Goal: Information Seeking & Learning: Learn about a topic

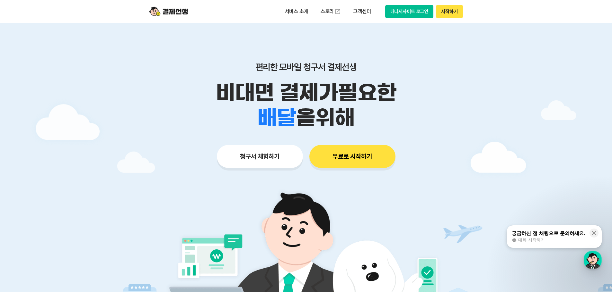
click at [360, 160] on button "무료로 시작하기" at bounding box center [352, 156] width 86 height 23
click at [411, 14] on button "매니저사이트 로그인" at bounding box center [409, 11] width 48 height 13
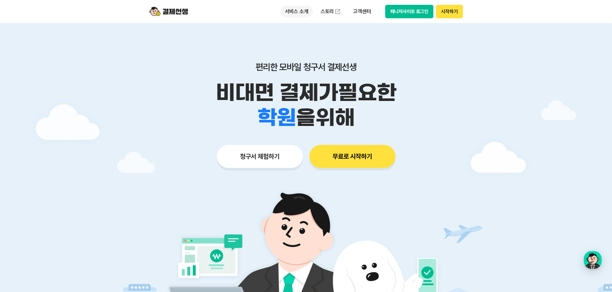
click at [300, 11] on p "서비스 소개" at bounding box center [296, 12] width 32 height 12
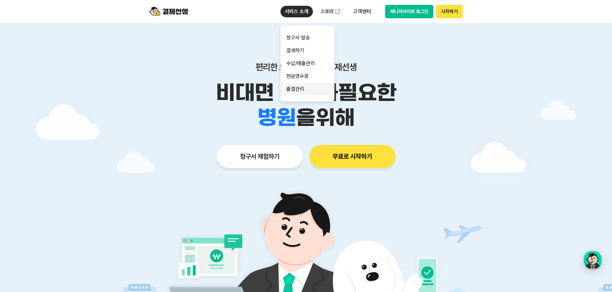
click at [293, 89] on link "출결관리" at bounding box center [307, 89] width 54 height 13
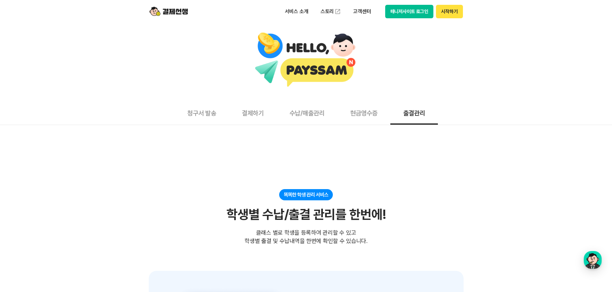
click at [206, 112] on button "청구서 발송" at bounding box center [201, 113] width 55 height 24
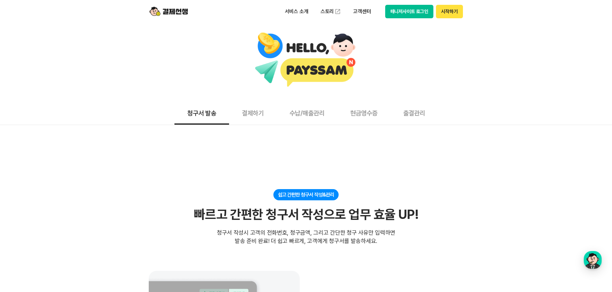
click at [249, 109] on button "결제하기" at bounding box center [253, 113] width 48 height 24
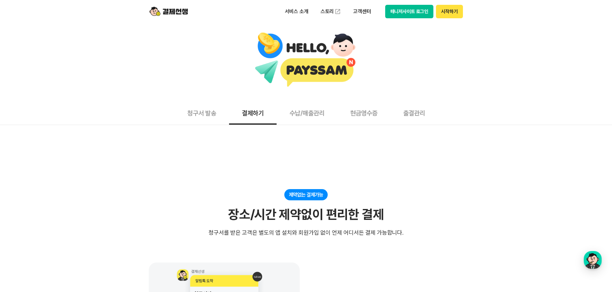
click at [308, 112] on button "수납/매출관리" at bounding box center [306, 113] width 61 height 24
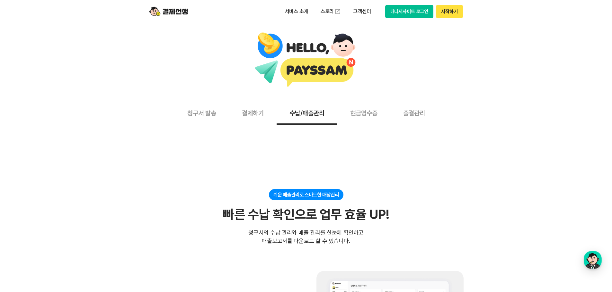
click at [354, 111] on button "현금영수증" at bounding box center [363, 113] width 53 height 24
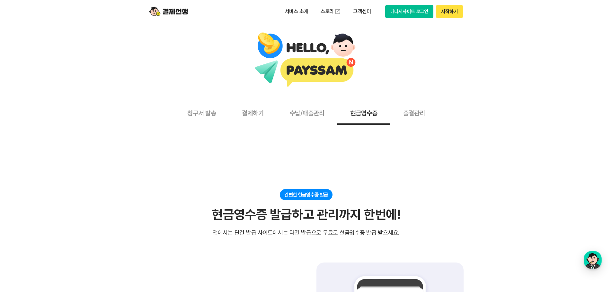
click at [414, 112] on button "출결관리" at bounding box center [414, 113] width 48 height 24
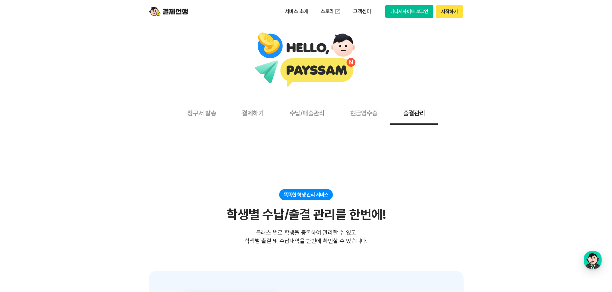
scroll to position [161, 0]
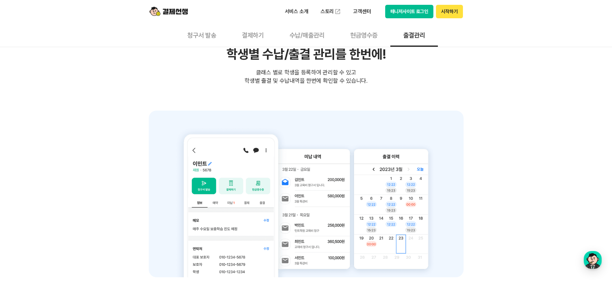
click at [166, 105] on section "똑똑한 학생 관리 서비스 학생별 수납/출결 관리를 한번에! 클래스 별로 학생을 등록하여 관리할 수 있고 학생별 출결 및 수납내역을 한번에 확인…" at bounding box center [306, 153] width 315 height 249
